Goal: Task Accomplishment & Management: Manage account settings

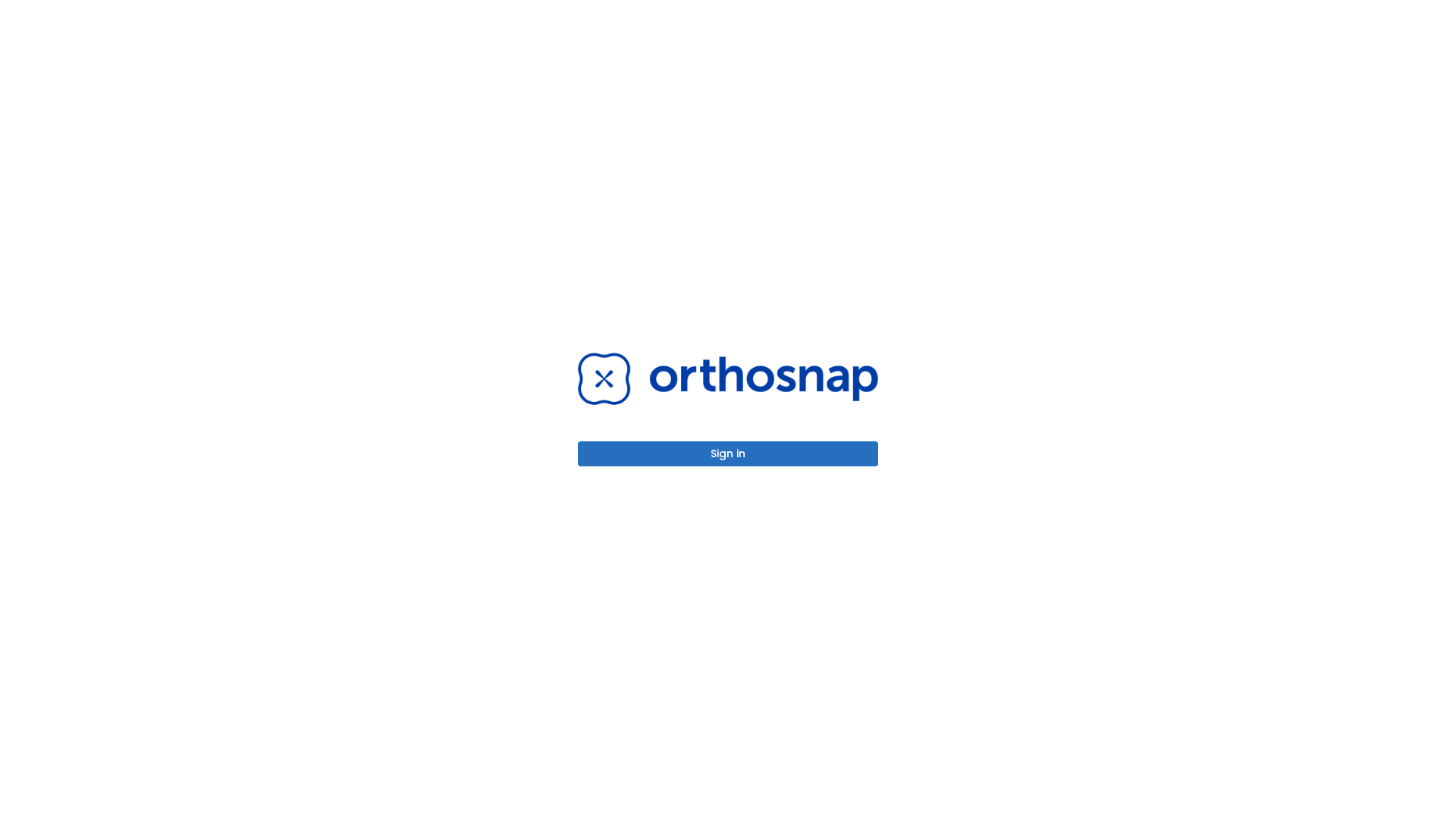
click at [728, 453] on button "Sign in" at bounding box center [728, 454] width 300 height 25
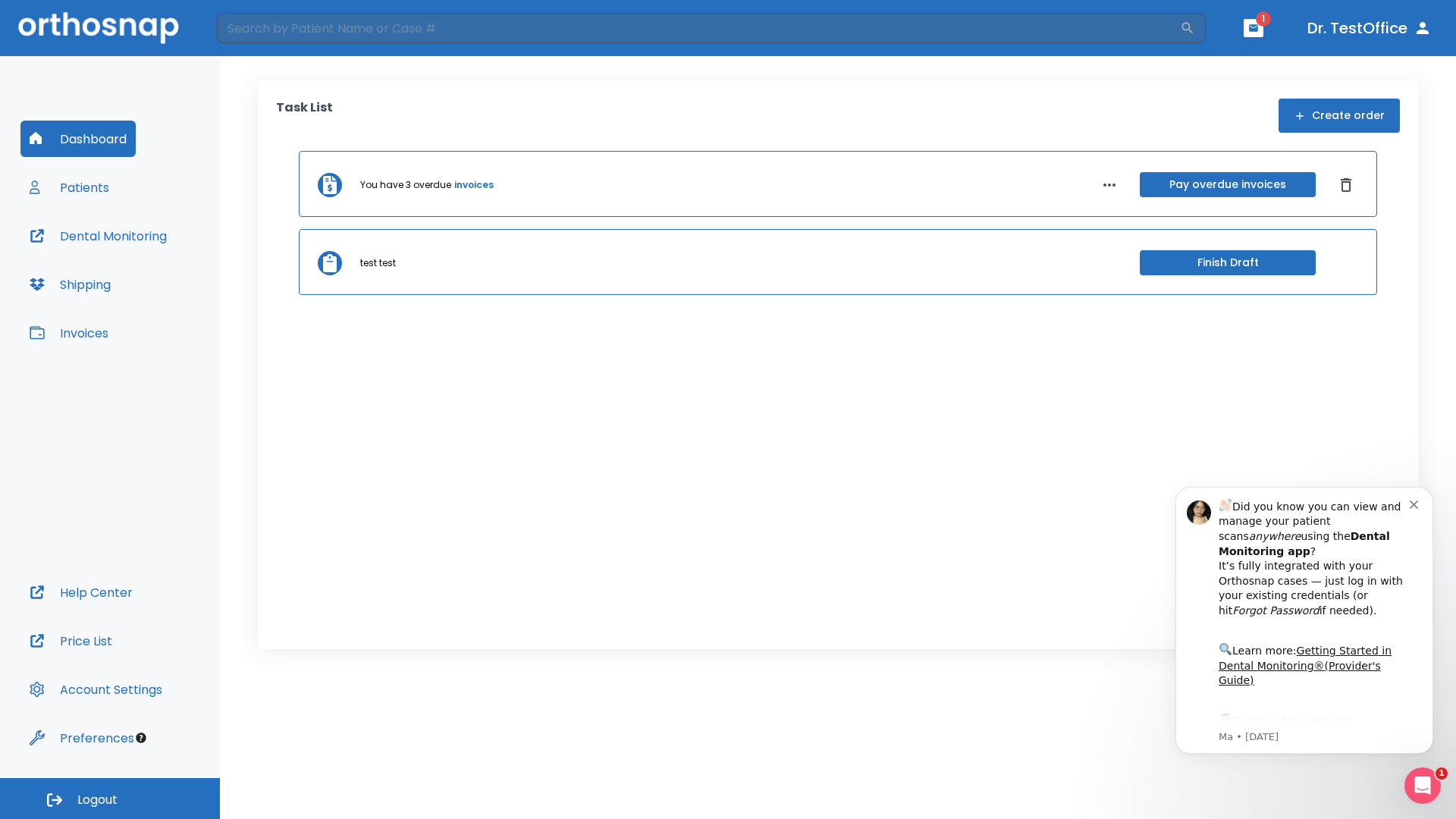
click at [110, 799] on span "Logout" at bounding box center [98, 800] width 41 height 16
